Goal: Information Seeking & Learning: Learn about a topic

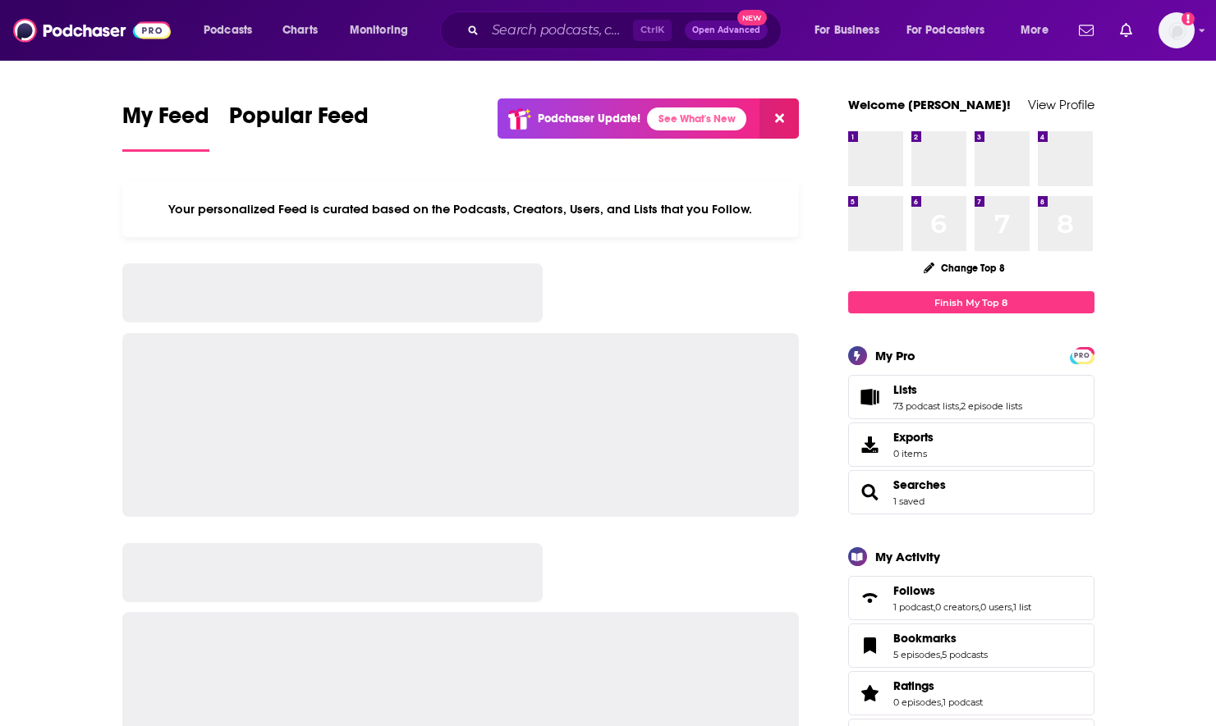
click at [560, 38] on input "Search podcasts, credits, & more..." at bounding box center [559, 30] width 148 height 26
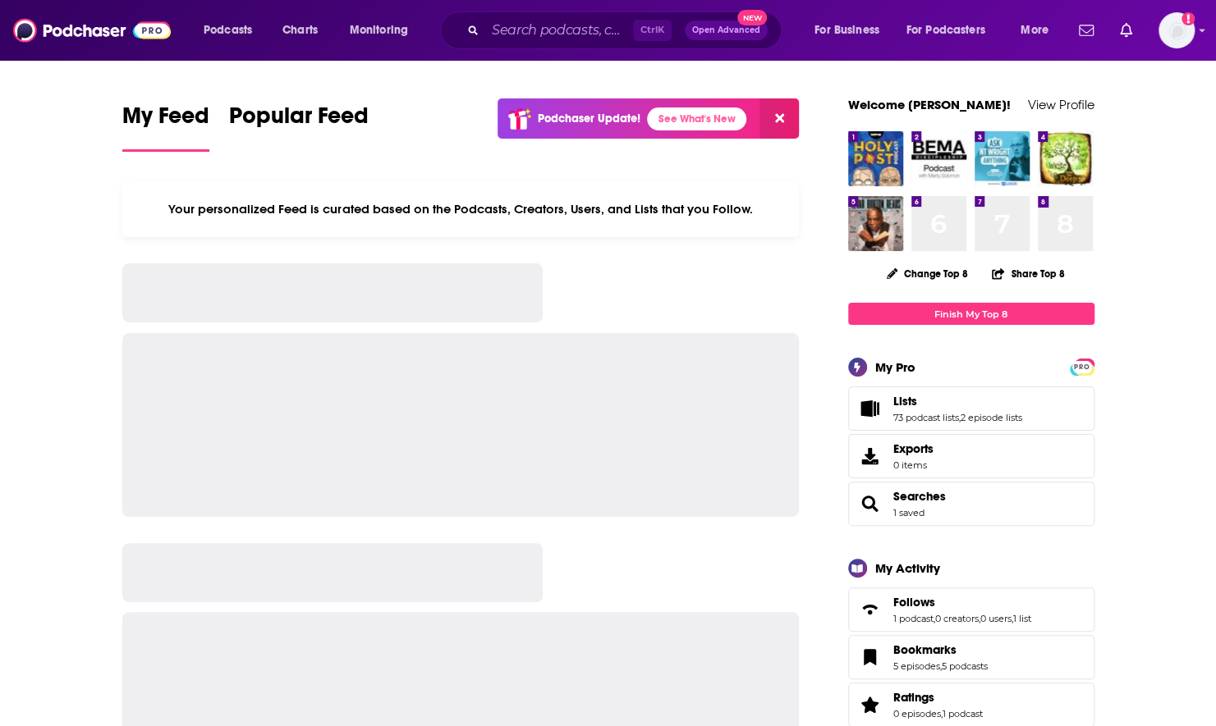
click at [526, 25] on input "Search podcasts, credits, & more..." at bounding box center [559, 30] width 148 height 26
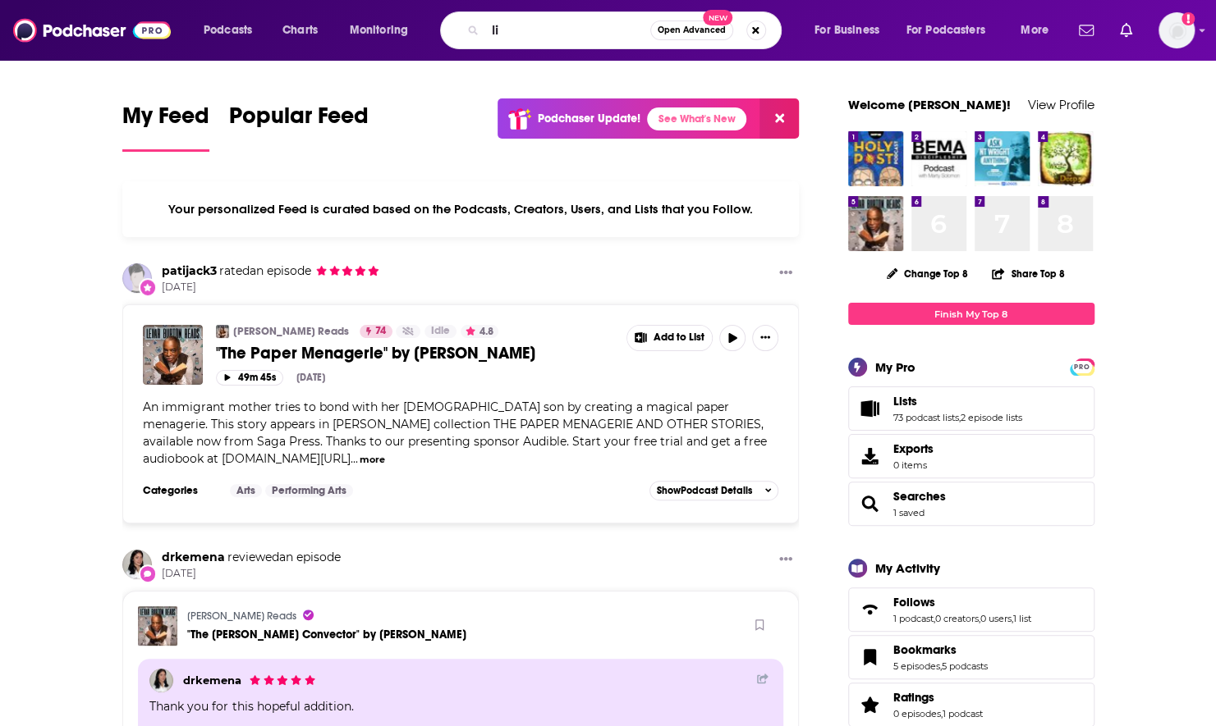
type input "l"
type input "back porch"
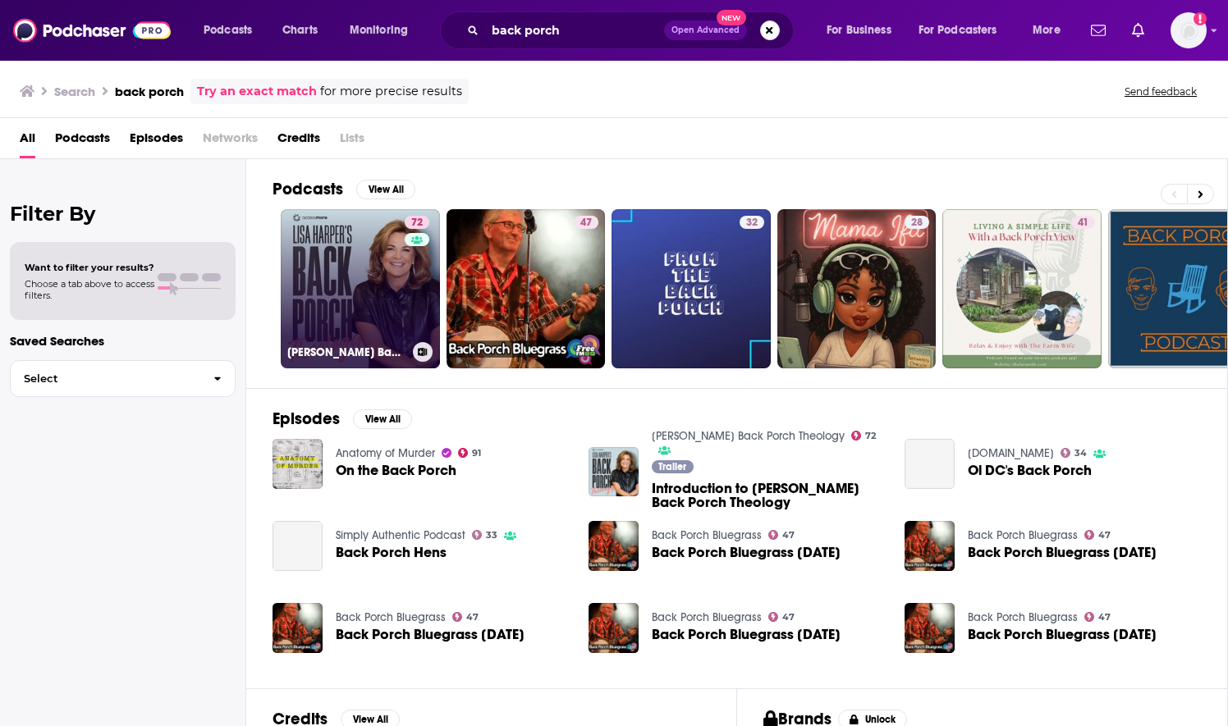
click at [401, 307] on link "72 [PERSON_NAME] Back Porch Theology" at bounding box center [360, 288] width 159 height 159
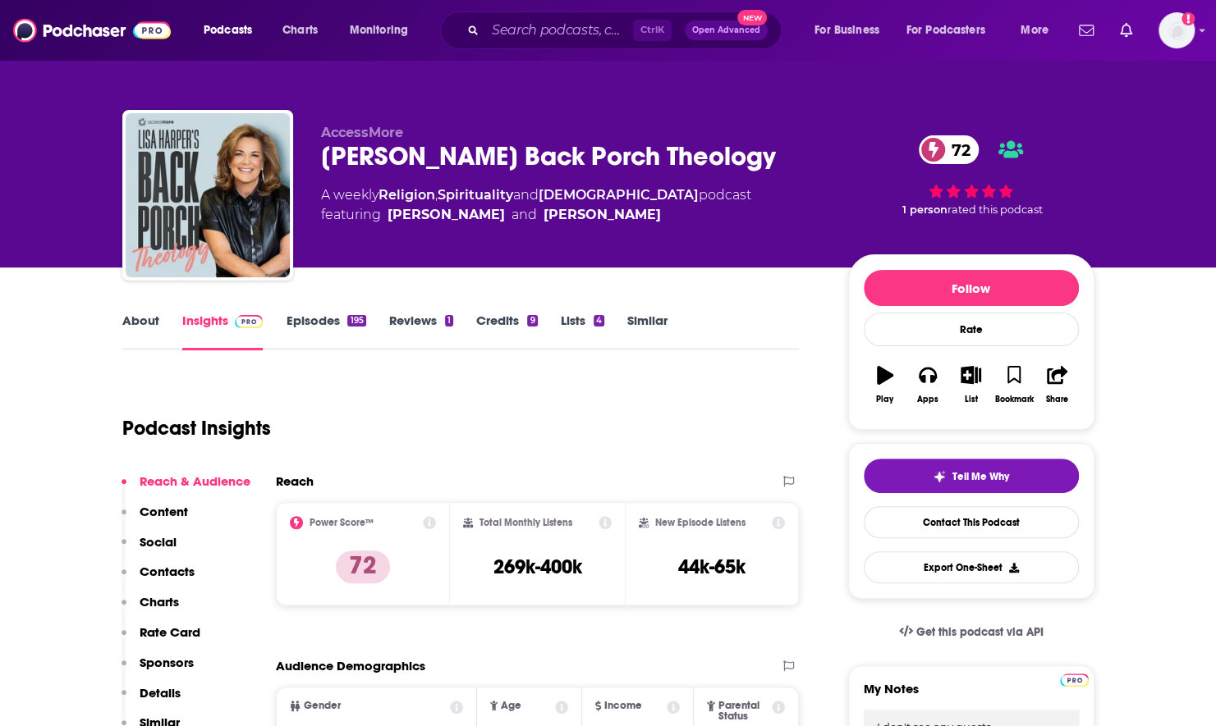
scroll to position [3, 0]
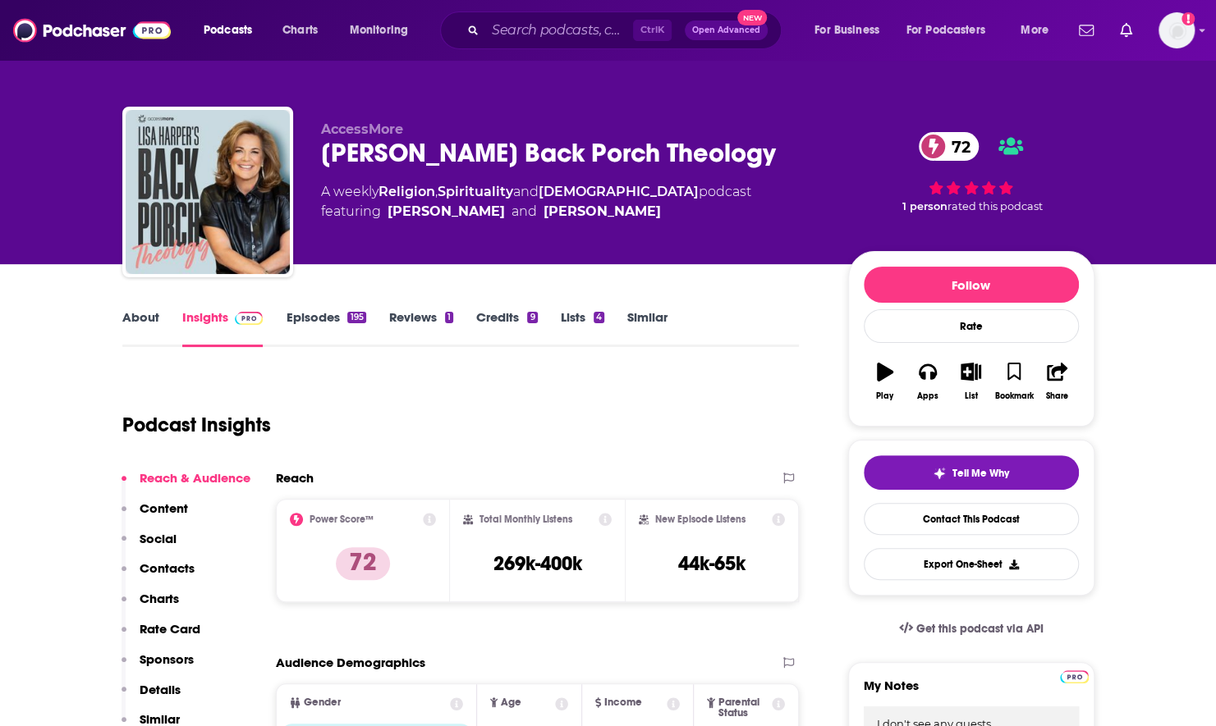
click at [315, 322] on link "Episodes 195" at bounding box center [326, 328] width 80 height 38
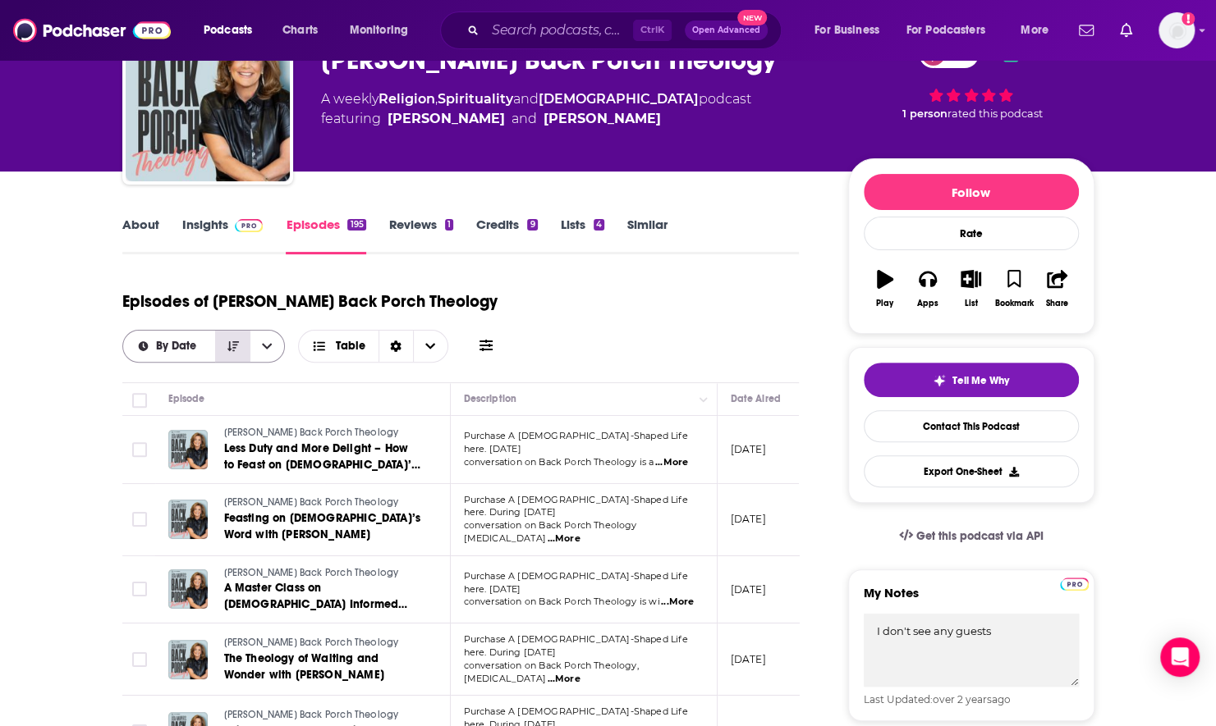
scroll to position [97, 0]
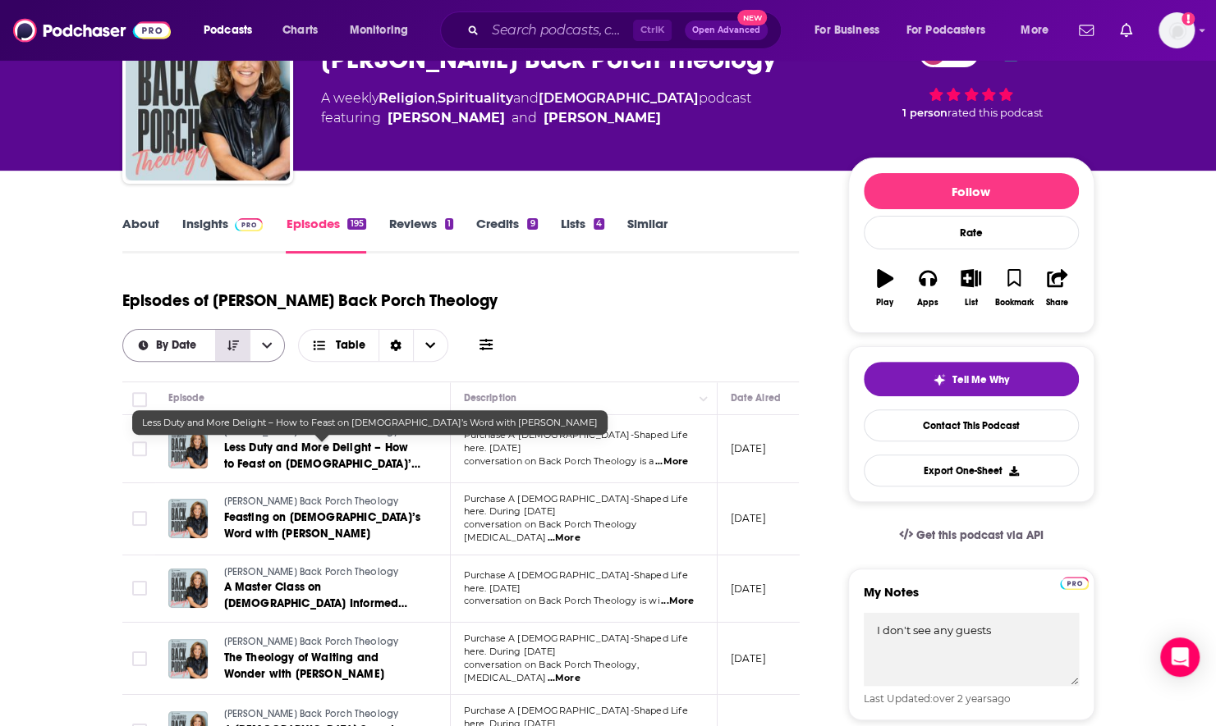
click at [231, 441] on span "Less Duty and More Delight – How to Feast on [DEMOGRAPHIC_DATA]’s Word with [PE…" at bounding box center [322, 464] width 196 height 47
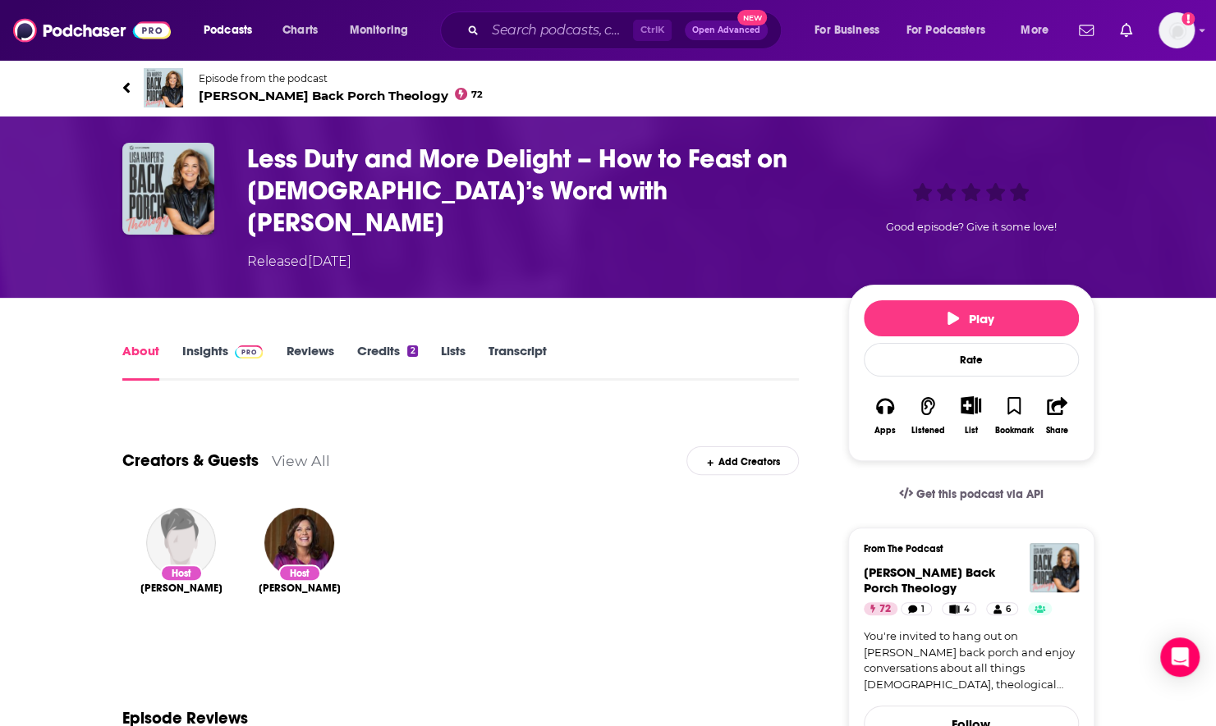
click at [313, 343] on link "Reviews" at bounding box center [310, 362] width 48 height 38
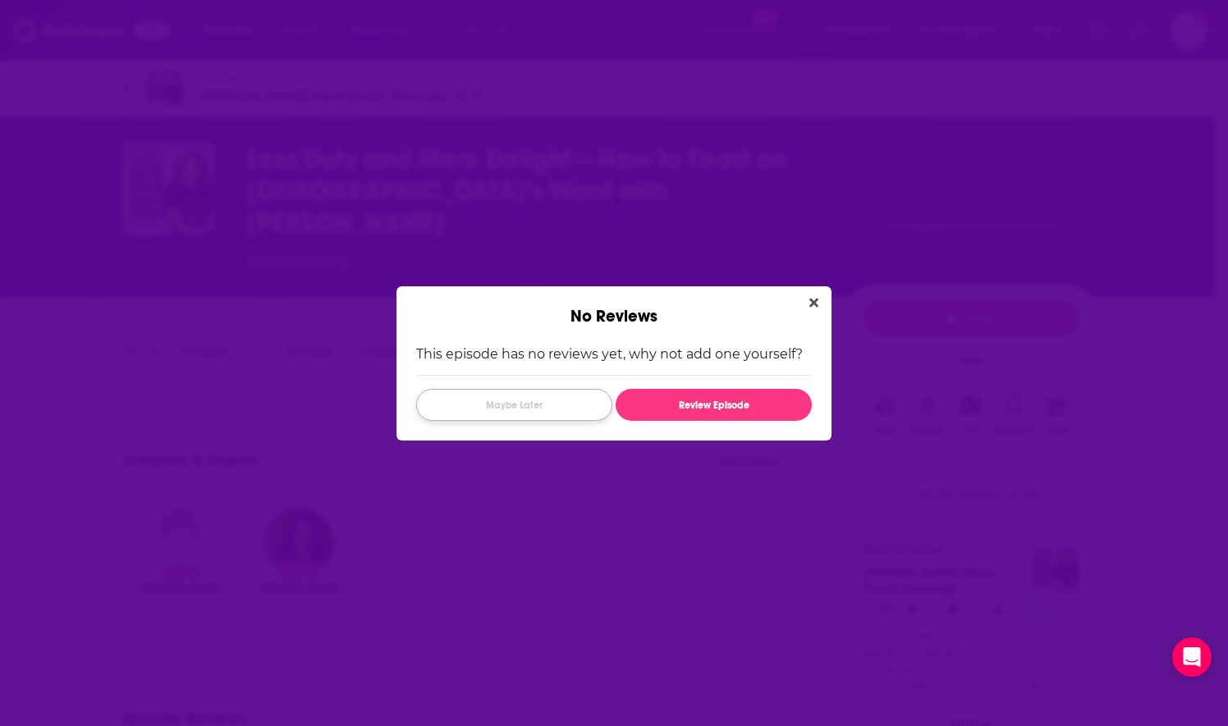
click at [580, 400] on button "Maybe Later" at bounding box center [514, 405] width 196 height 32
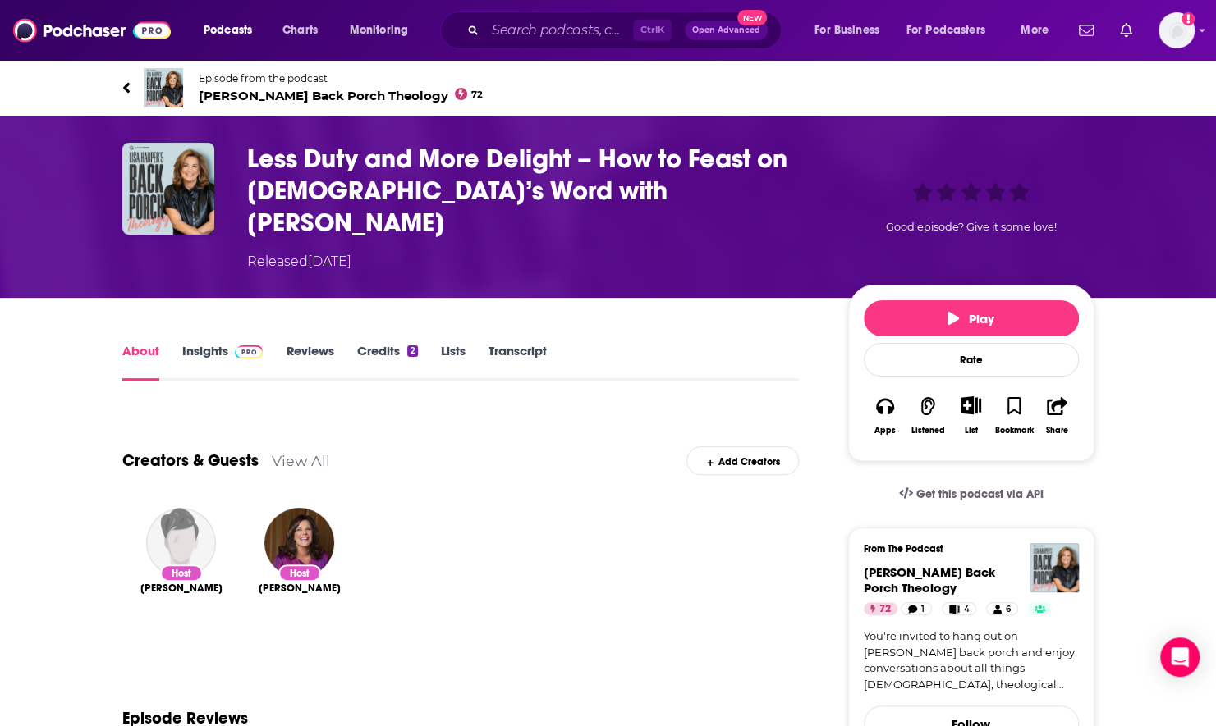
click at [122, 85] on icon at bounding box center [126, 88] width 8 height 16
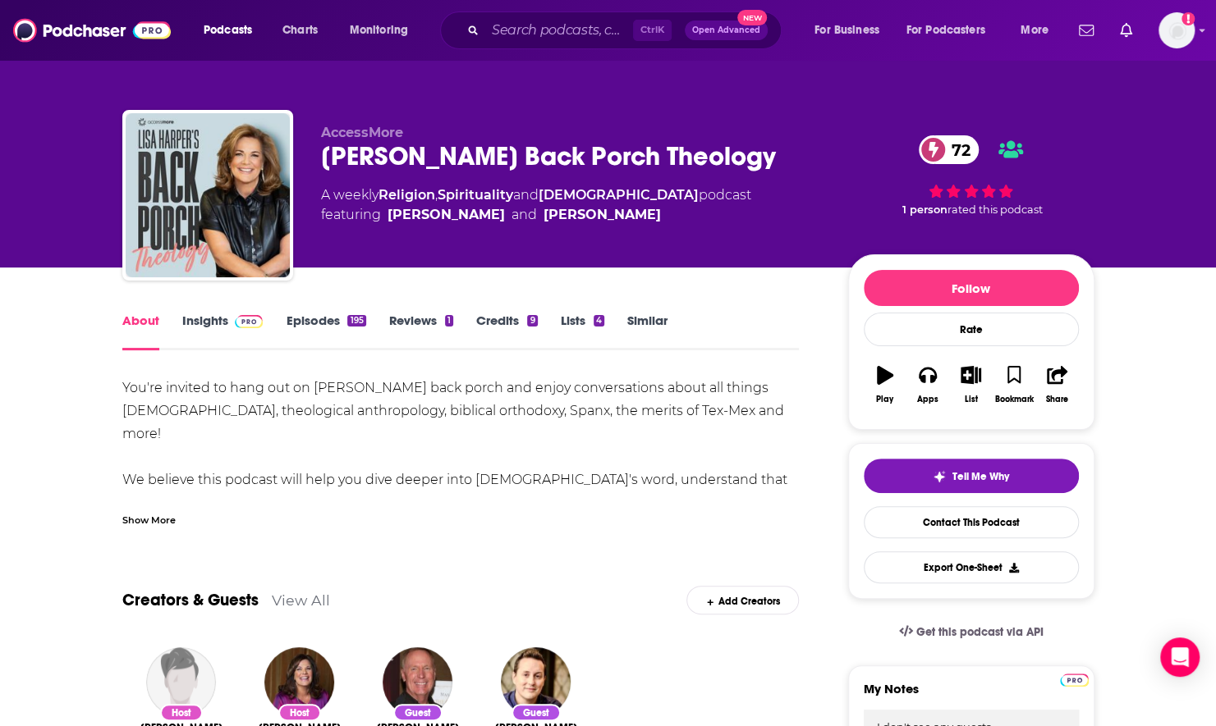
click at [323, 321] on link "Episodes 195" at bounding box center [326, 332] width 80 height 38
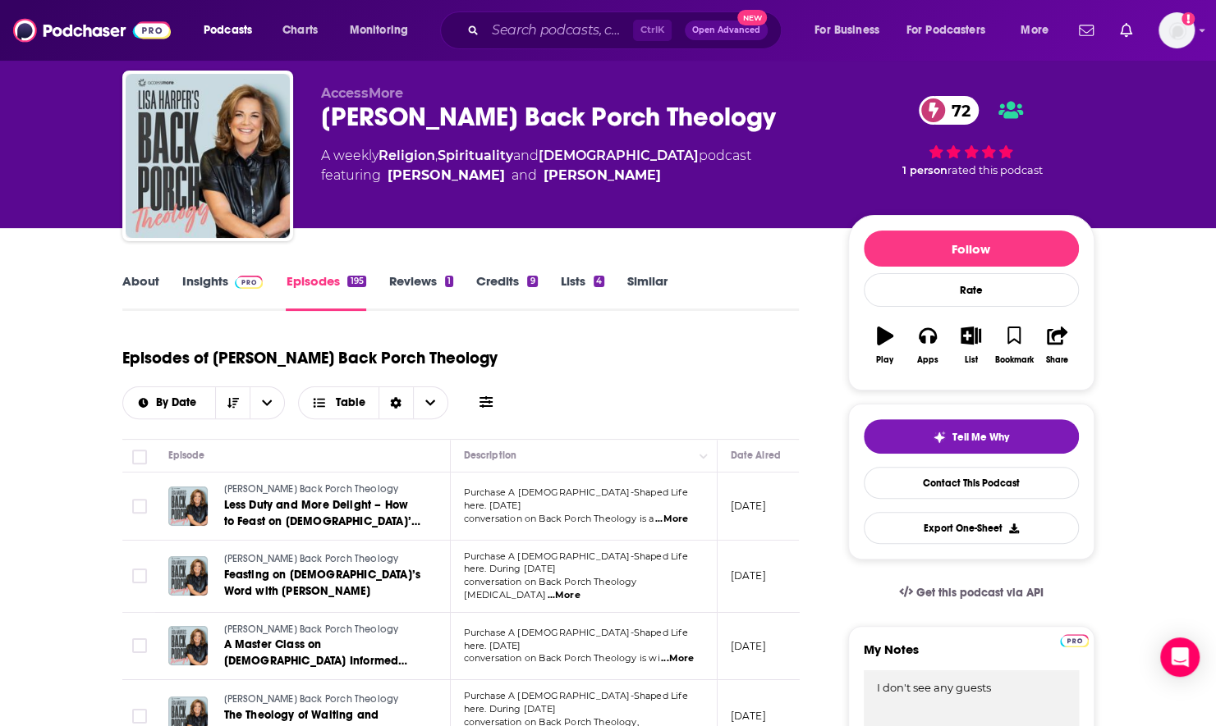
scroll to position [40, 0]
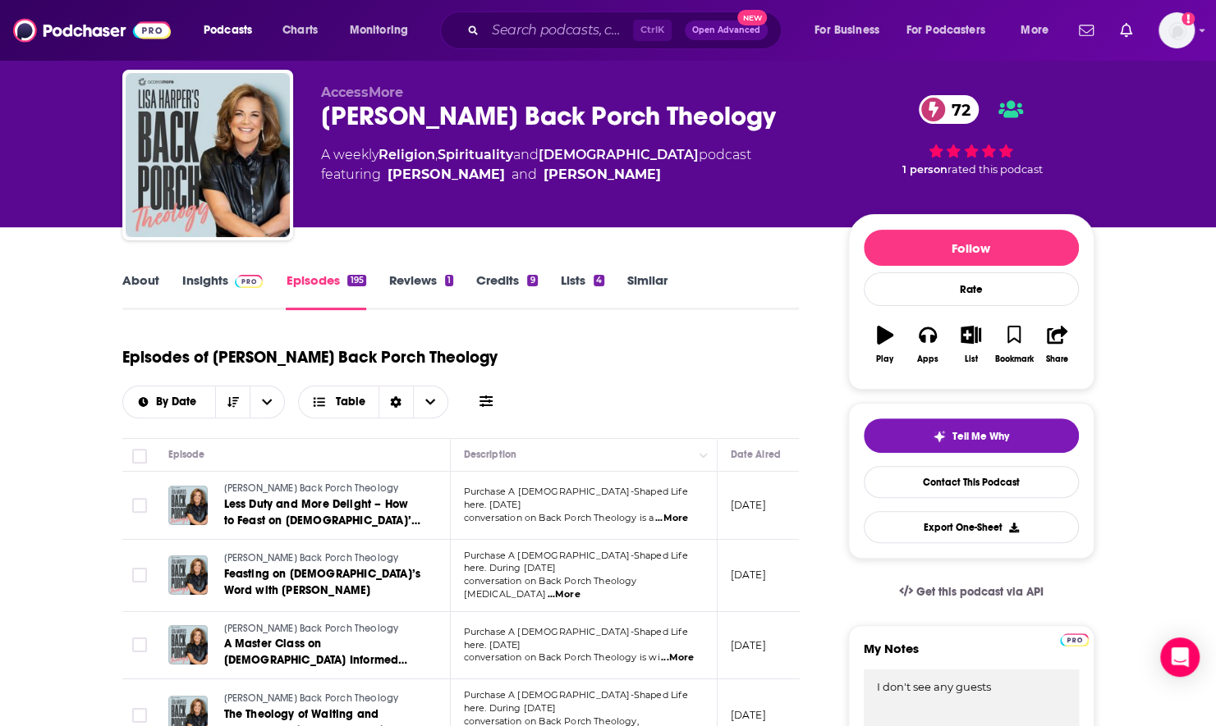
click at [209, 281] on link "Insights" at bounding box center [222, 292] width 81 height 38
